Goal: Task Accomplishment & Management: Complete application form

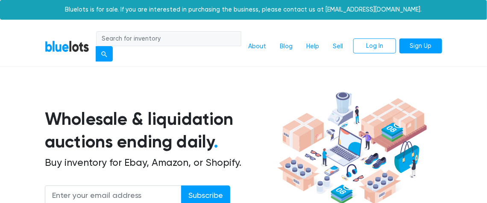
click at [208, 43] on input "search" at bounding box center [168, 38] width 145 height 15
type input "spookshop"
click at [96, 46] on button "submit" at bounding box center [104, 53] width 17 height 15
click at [202, 39] on input "search" at bounding box center [168, 38] width 145 height 15
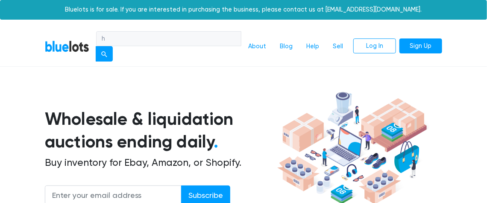
click at [202, 39] on input "h" at bounding box center [168, 38] width 145 height 15
type input "halloween costumes"
click at [96, 46] on button "submit" at bounding box center [104, 53] width 17 height 15
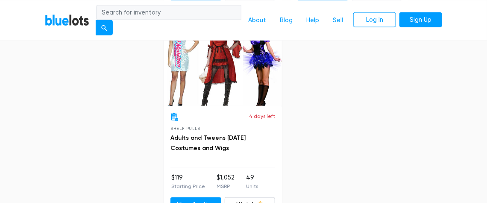
scroll to position [481, 0]
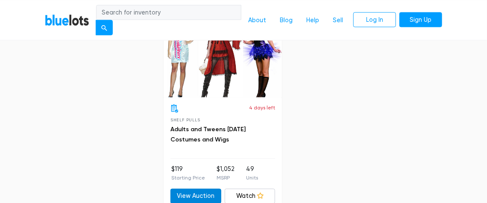
click at [198, 192] on link "View Auction" at bounding box center [196, 196] width 51 height 15
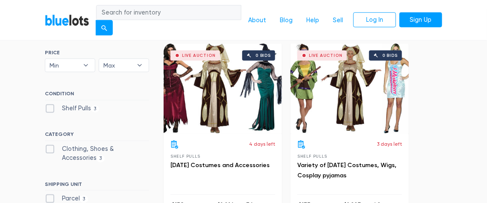
scroll to position [233, 0]
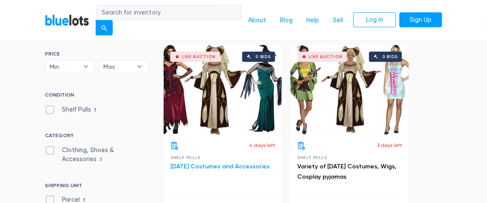
click at [213, 163] on link "Halloween Costumes and Accessories" at bounding box center [220, 166] width 99 height 7
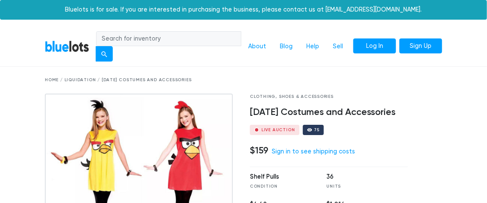
click at [373, 46] on link "Log In" at bounding box center [375, 45] width 43 height 15
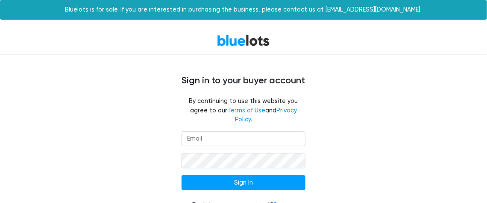
click at [232, 133] on input "email" at bounding box center [244, 138] width 124 height 15
drag, startPoint x: 232, startPoint y: 133, endPoint x: 218, endPoint y: 132, distance: 14.6
click at [218, 132] on input "support" at bounding box center [244, 138] width 124 height 15
type input "[EMAIL_ADDRESS][DOMAIN_NAME]"
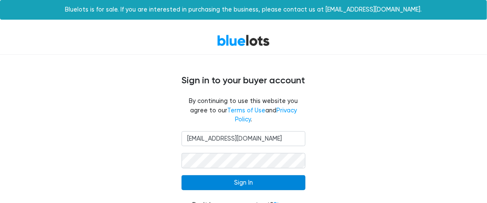
click at [249, 175] on input "Sign In" at bounding box center [244, 182] width 124 height 15
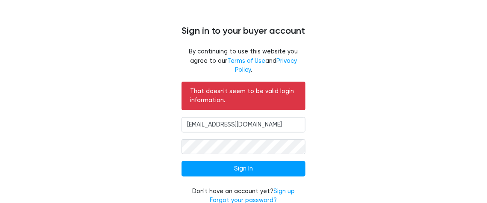
scroll to position [52, 0]
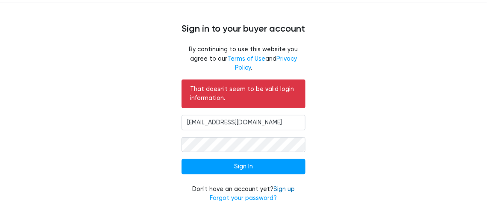
click at [289, 186] on link "Sign up" at bounding box center [284, 189] width 21 height 7
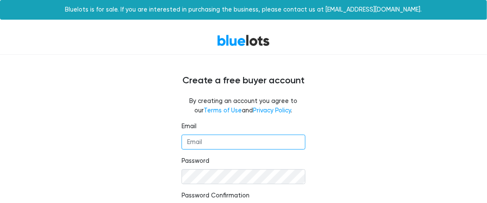
click at [216, 139] on input "Email" at bounding box center [244, 142] width 124 height 15
type input "support@mannequinstore.com"
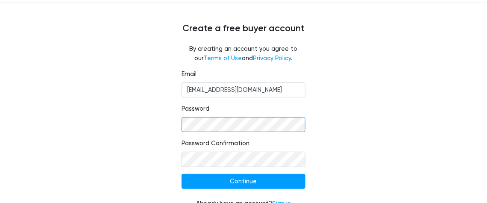
scroll to position [55, 0]
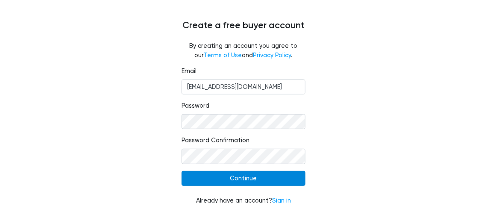
click at [252, 176] on input "Continue" at bounding box center [244, 178] width 124 height 15
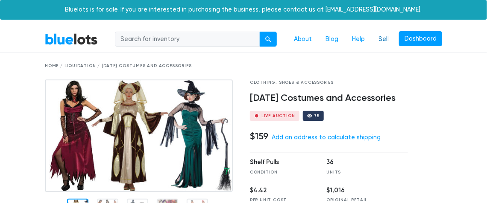
click at [385, 41] on link "Sell" at bounding box center [384, 39] width 24 height 16
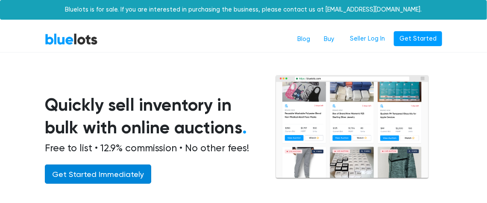
click at [123, 179] on link "Get Started Immediately" at bounding box center [98, 174] width 106 height 19
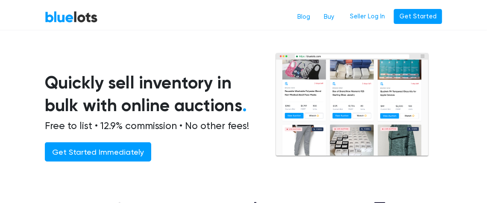
scroll to position [24, 0]
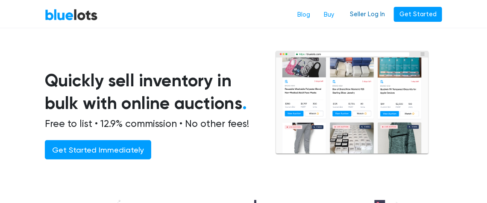
click at [381, 18] on link "Seller Log In" at bounding box center [368, 14] width 46 height 15
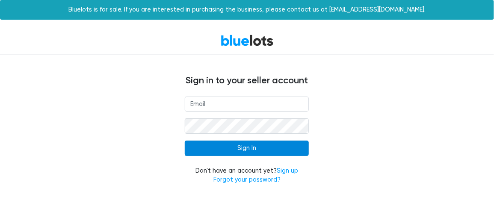
type input "[EMAIL_ADDRESS][DOMAIN_NAME]"
click at [260, 150] on input "Sign In" at bounding box center [247, 148] width 124 height 15
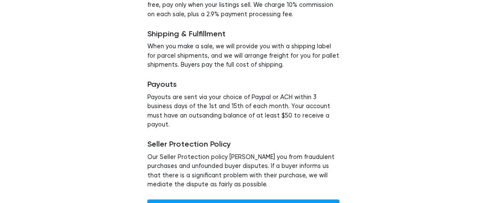
scroll to position [156, 0]
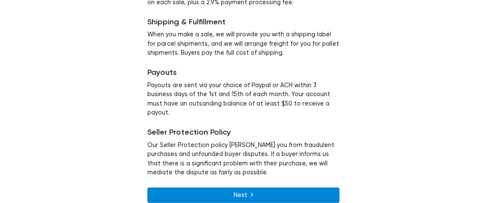
click at [260, 188] on link "Next" at bounding box center [244, 195] width 192 height 15
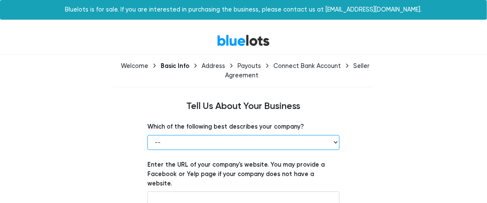
click at [331, 139] on select "-- Retailer Wholesaler Brand or Manufacturer Liquidator 3PL Other" at bounding box center [244, 142] width 192 height 15
select select "Retailer"
click at [148, 135] on select "-- Retailer Wholesaler Brand or Manufacturer Liquidator 3PL Other" at bounding box center [244, 142] width 192 height 15
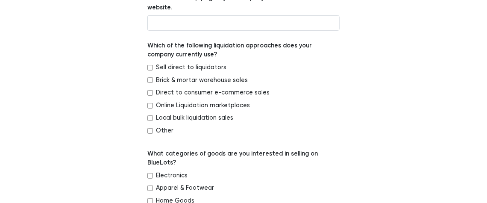
scroll to position [177, 0]
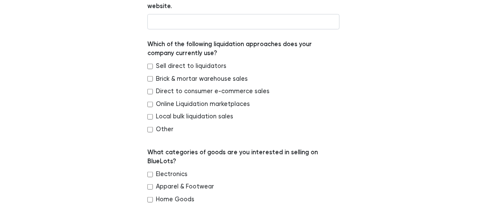
click at [151, 76] on input "Brick & mortar warehouse sales" at bounding box center [151, 79] width 6 height 6
checkbox input "true"
click at [148, 89] on input "Direct to consumer e-commerce sales" at bounding box center [151, 92] width 6 height 6
checkbox input "true"
click at [150, 184] on input "Apparel & Footwear" at bounding box center [151, 187] width 6 height 6
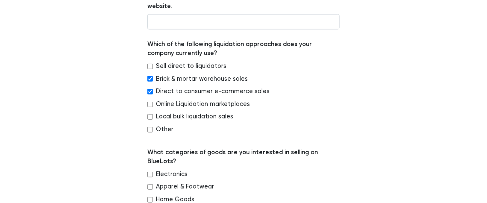
checkbox input "true"
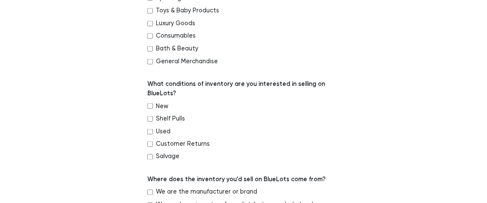
scroll to position [393, 0]
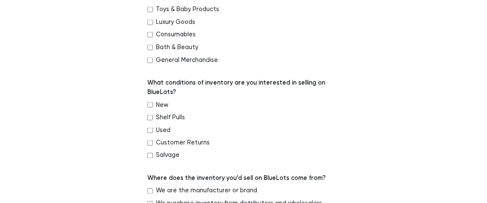
click at [149, 102] on input "New" at bounding box center [151, 105] width 6 height 6
checkbox input "true"
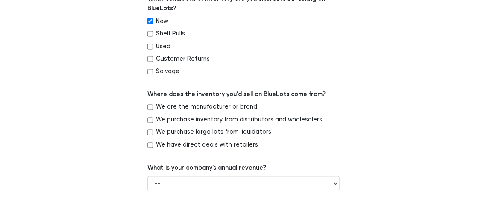
scroll to position [478, 0]
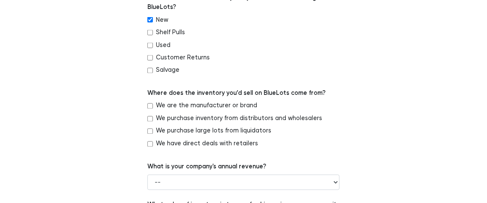
click at [148, 116] on input "We purchase inventory from distributors and wholesalers" at bounding box center [151, 119] width 6 height 6
checkbox input "true"
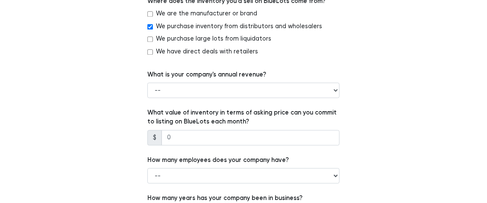
scroll to position [572, 0]
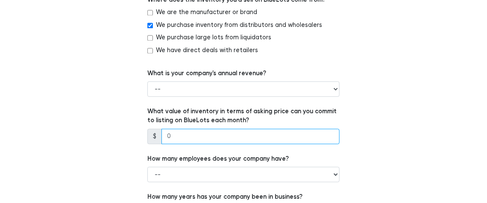
click at [328, 129] on input "number" at bounding box center [251, 136] width 178 height 15
type input "6000"
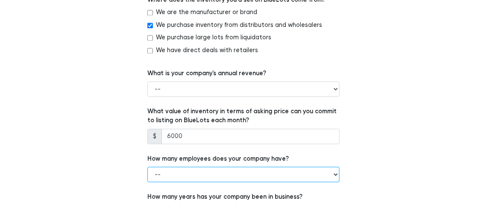
click at [335, 167] on select "-- 1 - 5 6 - 20 21 - 50 More than 50" at bounding box center [244, 174] width 192 height 15
select select "1 - 5"
click at [148, 167] on select "-- 1 - 5 6 - 20 21 - 50 More than 50" at bounding box center [244, 174] width 192 height 15
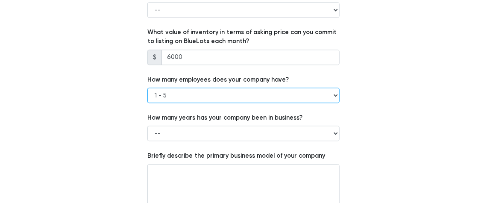
scroll to position [653, 0]
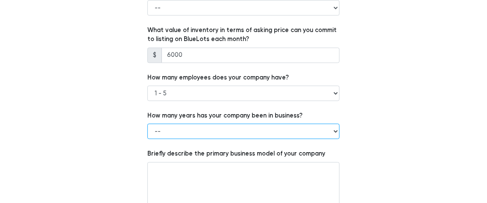
click at [307, 124] on select "-- Less than 1 year 1 to 3 years 4+ years" at bounding box center [244, 131] width 192 height 15
select select "4+ years"
click at [148, 124] on select "-- Less than 1 year 1 to 3 years 4+ years" at bounding box center [244, 131] width 192 height 15
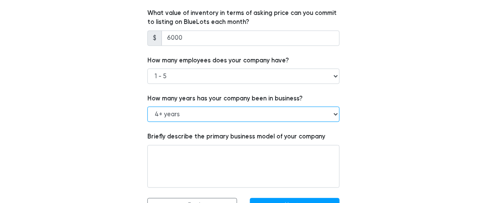
scroll to position [670, 0]
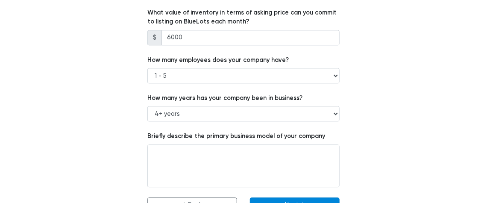
click at [301, 198] on button "Next" at bounding box center [295, 205] width 90 height 15
type input "no longer active"
click at [317, 198] on button "Next" at bounding box center [295, 205] width 90 height 15
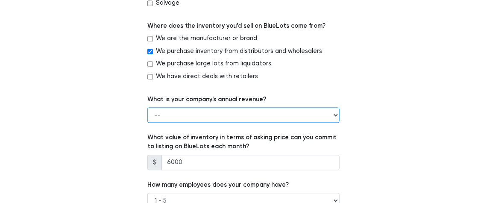
scroll to position [544, 0]
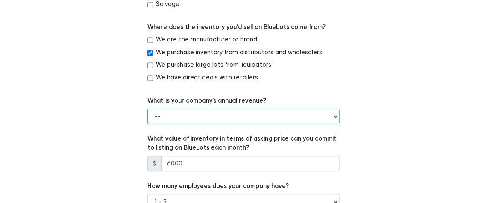
click at [335, 109] on select "-- Less than $100,000 $100,000 to $500,000 $500,000 to $1,000,000 $1,000,000 to…" at bounding box center [244, 116] width 192 height 15
select select "Less than $100,000"
click at [148, 109] on select "-- Less than $100,000 $100,000 to $500,000 $500,000 to $1,000,000 $1,000,000 to…" at bounding box center [244, 116] width 192 height 15
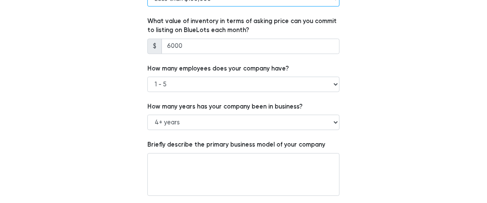
scroll to position [670, 0]
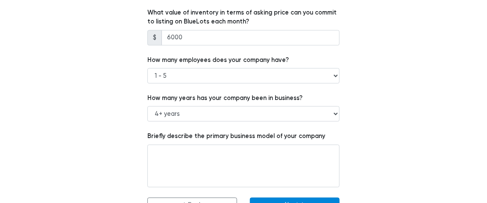
click at [322, 198] on button "Next" at bounding box center [295, 205] width 90 height 15
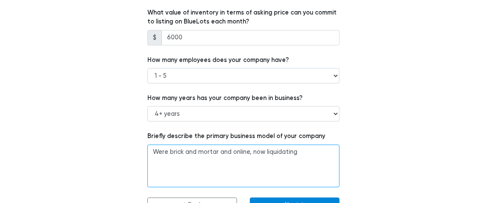
type textarea "Were brick and mortar and online, now liquidating"
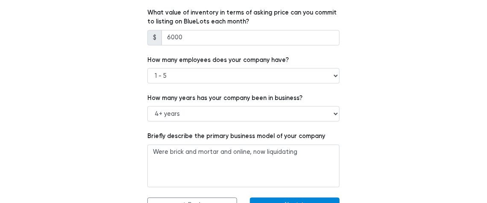
click at [306, 198] on button "Next" at bounding box center [295, 205] width 90 height 15
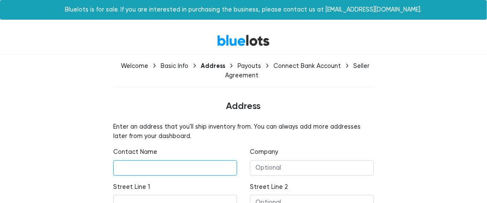
click at [230, 168] on input "text" at bounding box center [175, 167] width 124 height 15
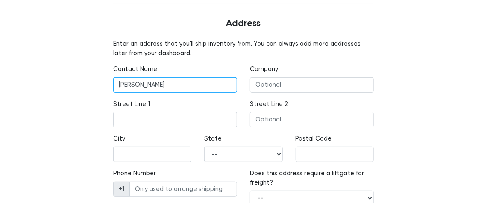
scroll to position [87, 0]
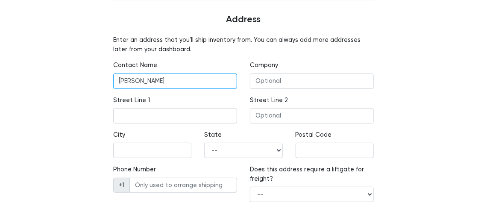
type input "Laurel Schulze"
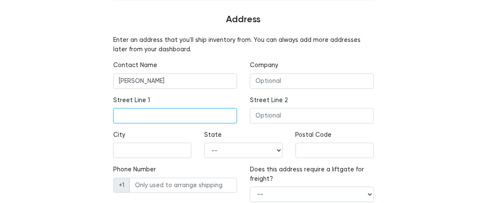
click at [218, 122] on input "text" at bounding box center [175, 115] width 124 height 15
type input "1014 W Smith Rd"
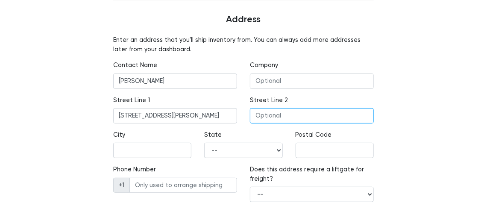
click at [266, 118] on input "text" at bounding box center [312, 115] width 124 height 15
type input "34"
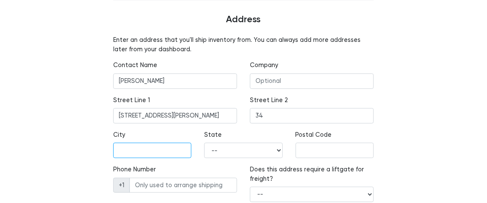
click at [174, 148] on input "text" at bounding box center [152, 150] width 78 height 15
type input "Bellingham"
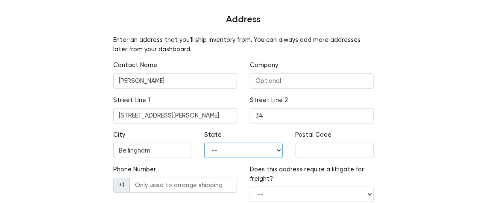
click at [218, 148] on select "-- Alabama Alaska Arizona Arkansas California Colorado Connecticut Delaware Dis…" at bounding box center [243, 150] width 78 height 15
select select "WA"
click at [218, 148] on select "-- Alabama Alaska Arizona Arkansas California Colorado Connecticut Delaware Dis…" at bounding box center [243, 150] width 78 height 15
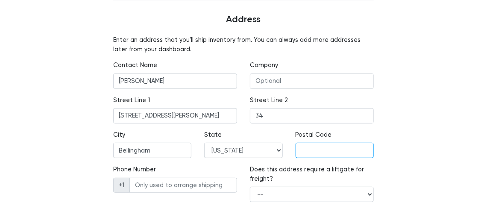
click at [309, 145] on input "text" at bounding box center [335, 150] width 78 height 15
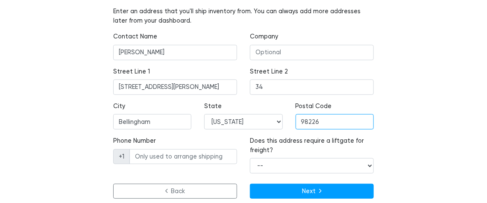
scroll to position [124, 0]
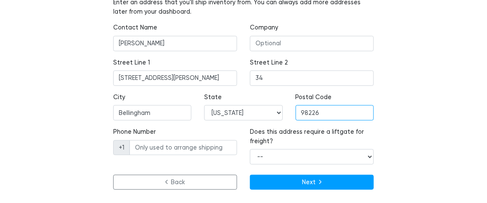
type input "98226"
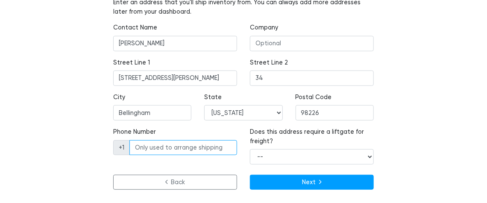
click at [201, 145] on input "Phone Number" at bounding box center [184, 147] width 108 height 15
type input "3602241519"
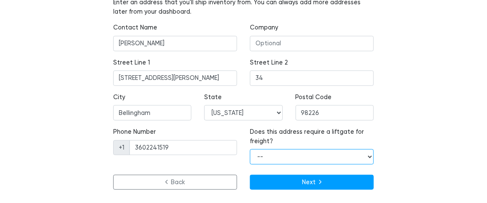
click at [290, 155] on select "-- Yes No" at bounding box center [312, 156] width 124 height 15
select select "false"
click at [250, 149] on select "-- Yes No" at bounding box center [312, 156] width 124 height 15
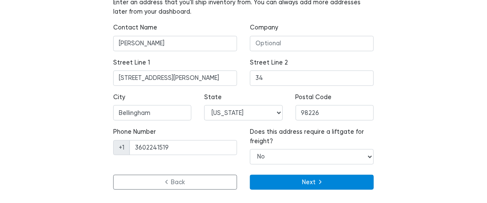
click at [290, 181] on button "Next" at bounding box center [312, 182] width 124 height 15
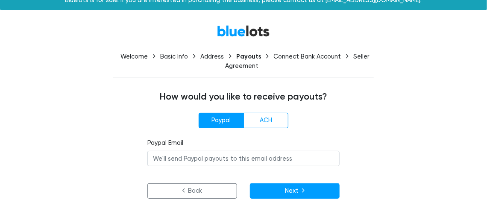
scroll to position [14, 0]
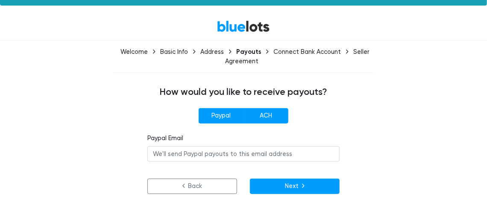
click at [275, 115] on label "ACH" at bounding box center [266, 115] width 45 height 15
radio input"] "true"
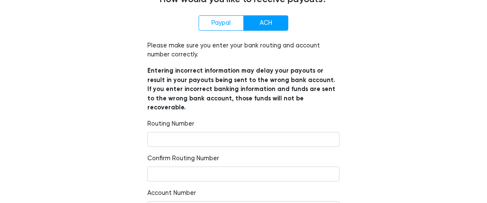
scroll to position [108, 0]
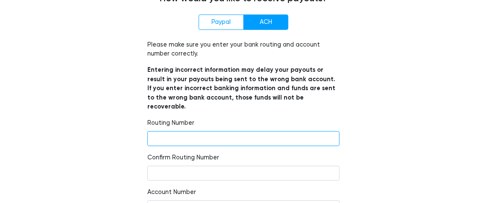
click at [328, 131] on input "number" at bounding box center [244, 138] width 192 height 15
paste input "325180113"
type input "325180113"
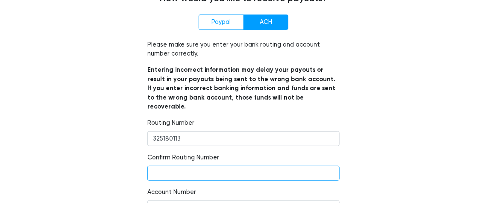
click at [324, 166] on input "number" at bounding box center [244, 173] width 192 height 15
paste input "325180113"
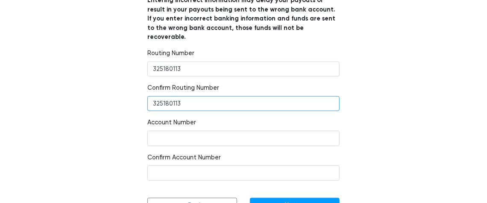
scroll to position [188, 0]
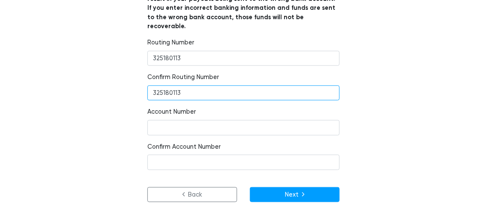
type input "325180113"
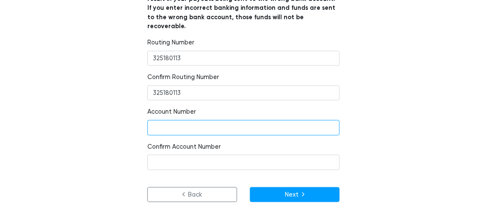
click at [319, 120] on input "number" at bounding box center [244, 127] width 192 height 15
paste input "401367661"
type input "401367661"
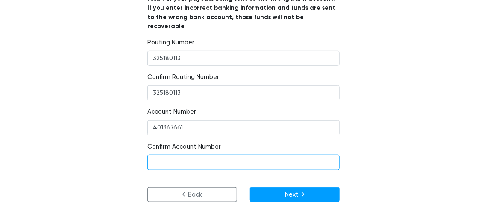
click at [231, 155] on input "number" at bounding box center [244, 162] width 192 height 15
paste input "401367661"
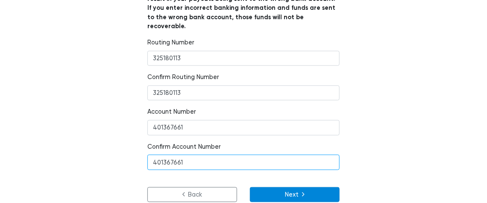
type input "401367661"
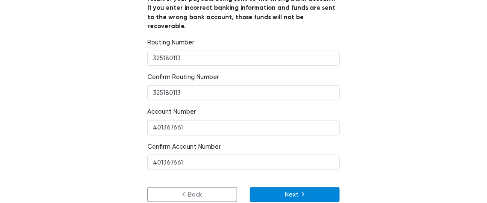
click at [287, 187] on button "Next" at bounding box center [295, 194] width 90 height 15
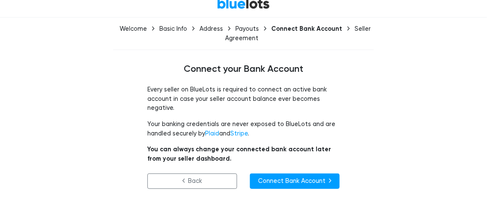
scroll to position [43, 0]
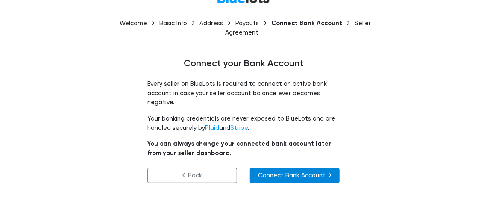
click at [313, 171] on link "Connect Bank Account" at bounding box center [295, 175] width 90 height 15
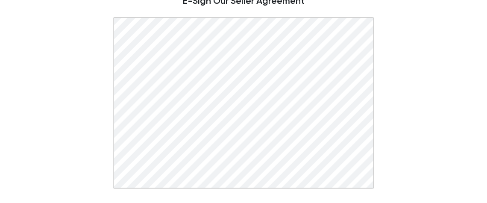
scroll to position [159, 0]
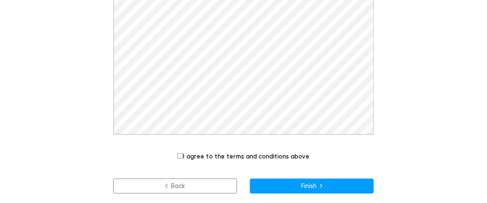
click at [180, 156] on input "I agree to the terms and conditions above" at bounding box center [180, 156] width 6 height 6
checkbox input "true"
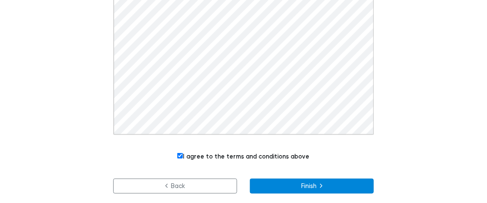
click at [295, 186] on button "Finish" at bounding box center [312, 186] width 124 height 15
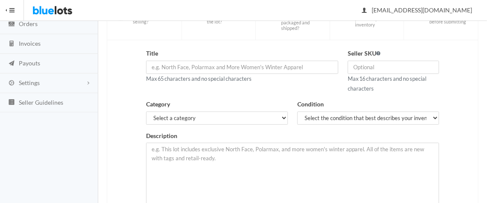
scroll to position [95, 0]
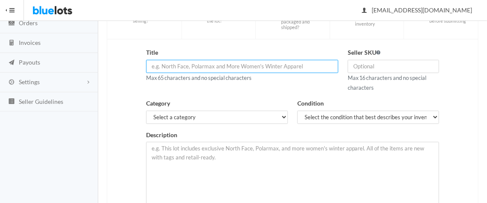
click at [247, 64] on input "text" at bounding box center [242, 66] width 192 height 13
paste input "Halloween Costumes Assortment - Maleficent, Alice, Snow White, Po"
type input "Halloween Costumes Assortment - Maleficent, Alice, Snow White, Po"
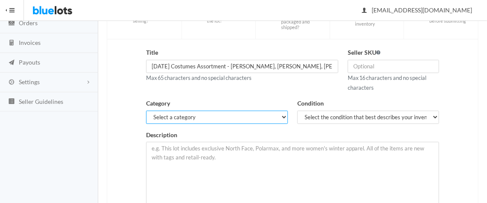
click at [283, 116] on select "Select a category Electronics Clothing, Shoes & Accessories Appliances Home & G…" at bounding box center [217, 117] width 142 height 13
select select "2"
click at [146, 111] on select "Select a category Electronics Clothing, Shoes & Accessories Appliances Home & G…" at bounding box center [217, 117] width 142 height 13
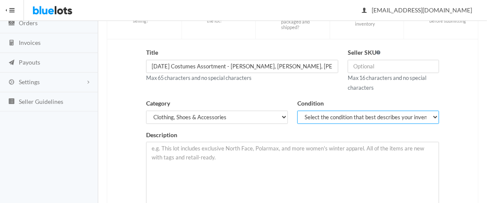
click at [436, 116] on select "Select the condition that best describes your inventory Brand New Shelf Pulls C…" at bounding box center [369, 117] width 142 height 13
select select "1"
click at [298, 111] on select "Select the condition that best describes your inventory Brand New Shelf Pulls C…" at bounding box center [369, 117] width 142 height 13
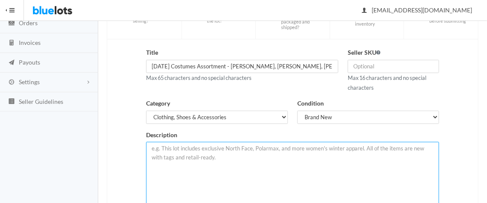
click at [335, 162] on textarea at bounding box center [292, 175] width 293 height 67
paste textarea "20 Piece Costume Lot by Disguise Costumes Buy this lot for a great group of lic…"
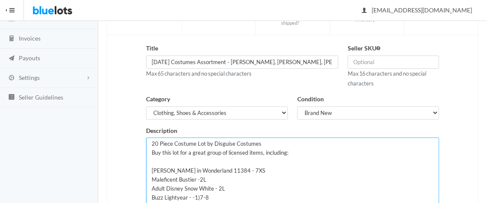
scroll to position [0, 0]
type textarea "20 Piece Costume Lot by Disguise Costumes Buy this lot for a great group of lic…"
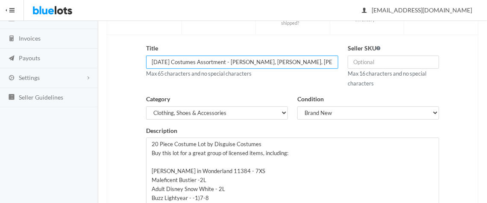
click at [224, 59] on input "Halloween Costumes Assortment - Maleficent, Alice, Snow White, Po" at bounding box center [242, 62] width 192 height 13
click at [296, 59] on input "Halloween Costumes- Maleficent, Alice, Snow White, Po" at bounding box center [242, 62] width 192 height 13
type input "Halloween Costumes- Maleficent, Alice, Snow White, Pooh, Buzz"
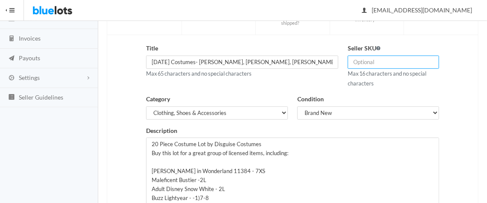
click at [363, 57] on input "text" at bounding box center [394, 62] width 92 height 13
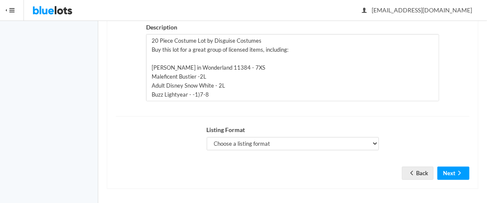
scroll to position [204, 0]
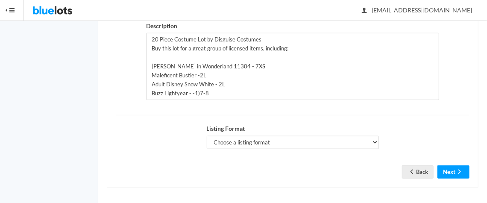
type input "8"
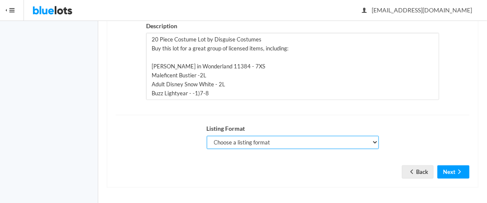
click at [373, 141] on select "Choose a listing format Auction Buy Now" at bounding box center [293, 142] width 172 height 13
select select "true"
click at [207, 136] on select "Choose a listing format Auction Buy Now" at bounding box center [293, 142] width 172 height 13
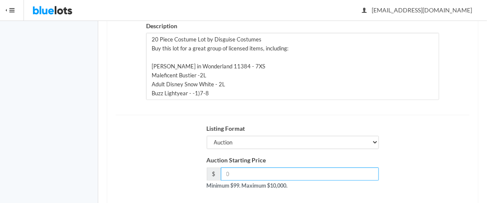
click at [313, 175] on input "number" at bounding box center [300, 174] width 158 height 13
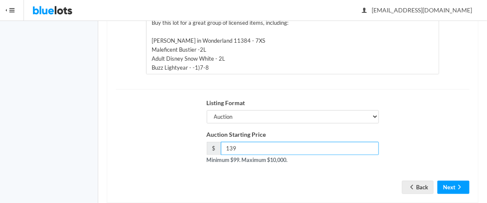
scroll to position [245, 0]
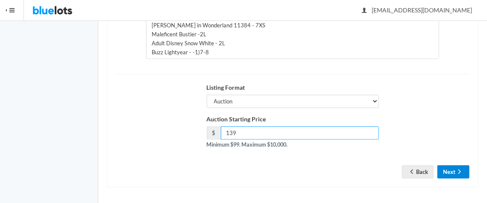
type input "139"
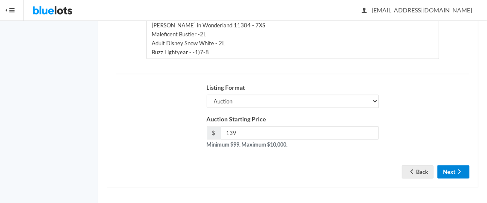
click at [446, 169] on button "Next" at bounding box center [454, 171] width 32 height 13
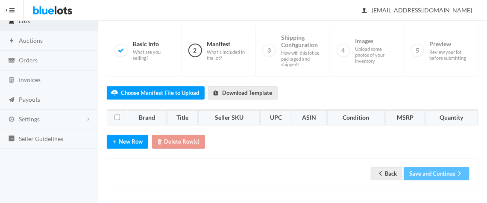
scroll to position [59, 0]
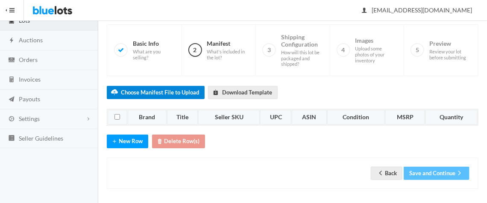
click at [187, 92] on label "Choose Manifest File to Upload" at bounding box center [156, 92] width 98 height 13
click at [0, 0] on input "Choose Manifest File to Upload" at bounding box center [0, 0] width 0 height 0
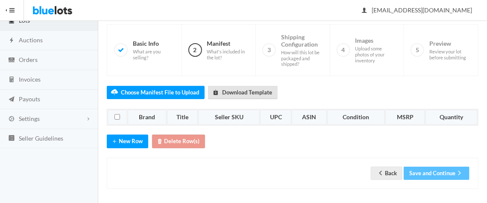
click at [252, 93] on link "Download Template" at bounding box center [243, 92] width 70 height 13
